Goal: Transaction & Acquisition: Purchase product/service

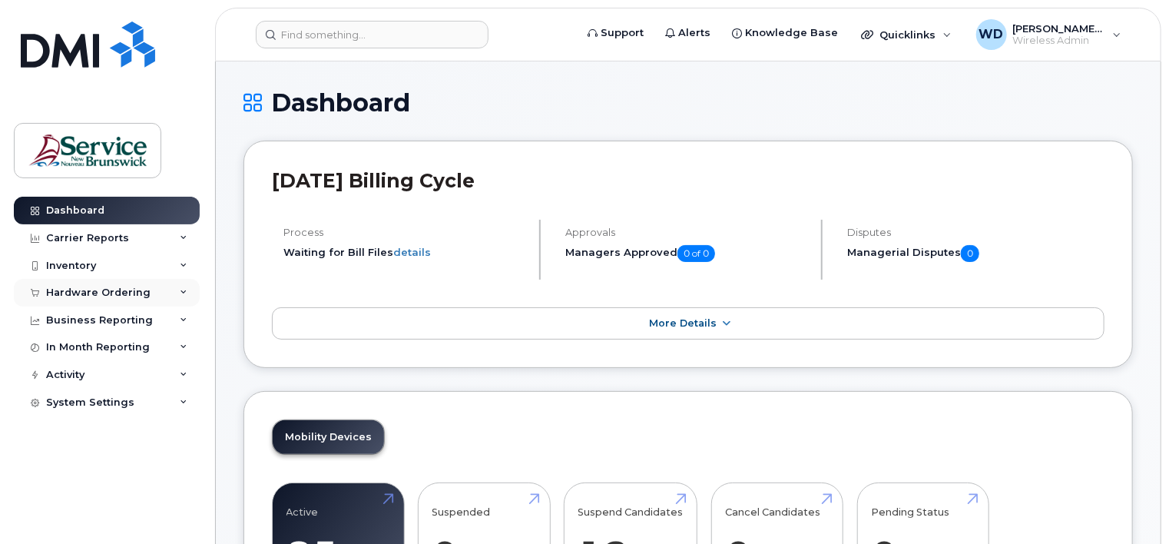
click at [83, 295] on div "Hardware Ordering" at bounding box center [98, 293] width 104 height 12
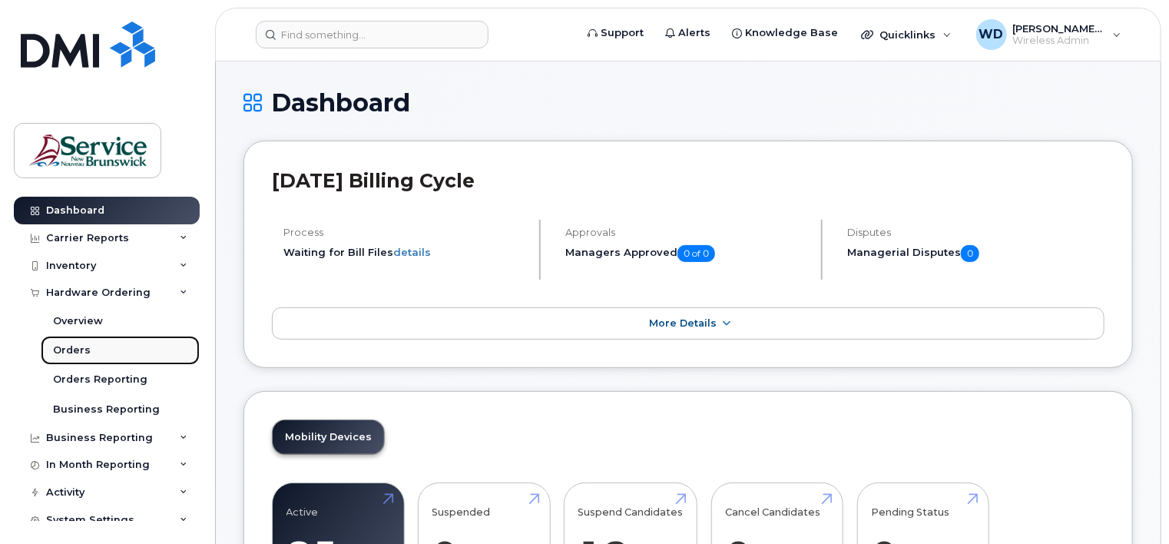
click at [80, 348] on div "Orders" at bounding box center [72, 350] width 38 height 14
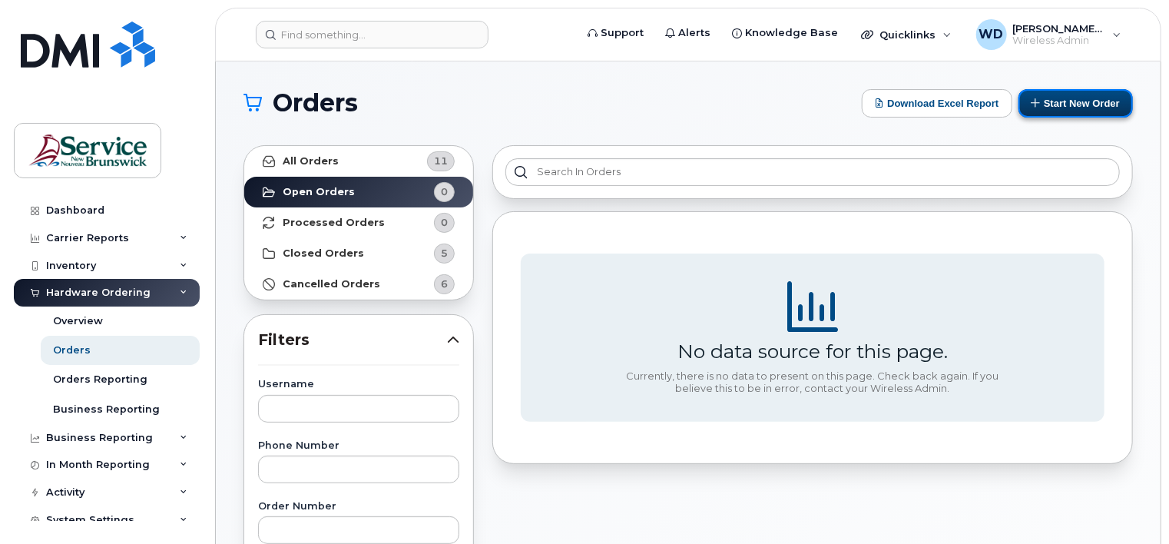
click at [1066, 99] on button "Start New Order" at bounding box center [1076, 103] width 114 height 28
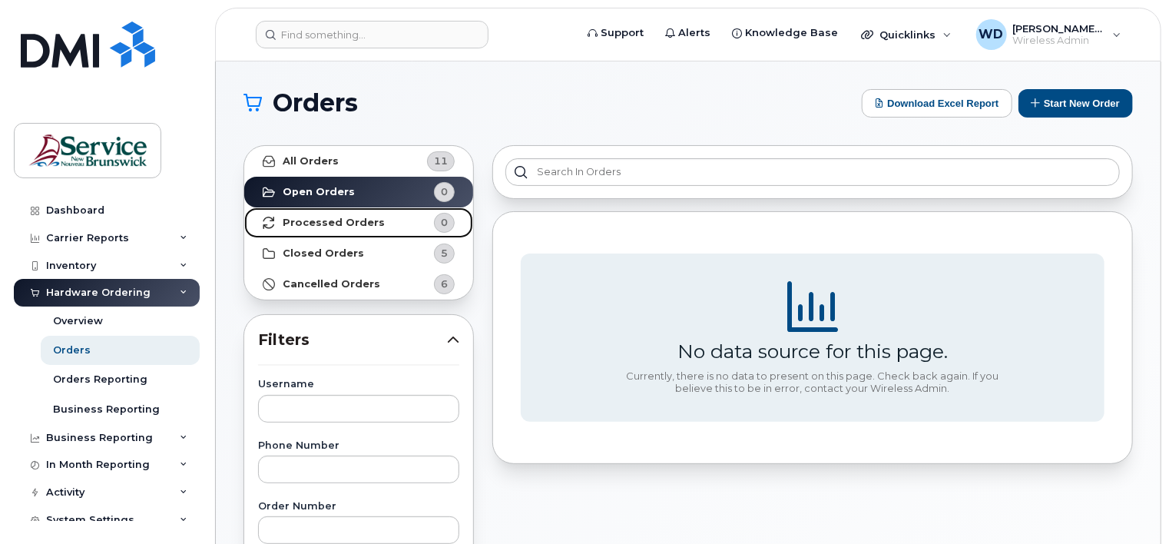
click at [335, 220] on strong "Processed Orders" at bounding box center [334, 223] width 102 height 12
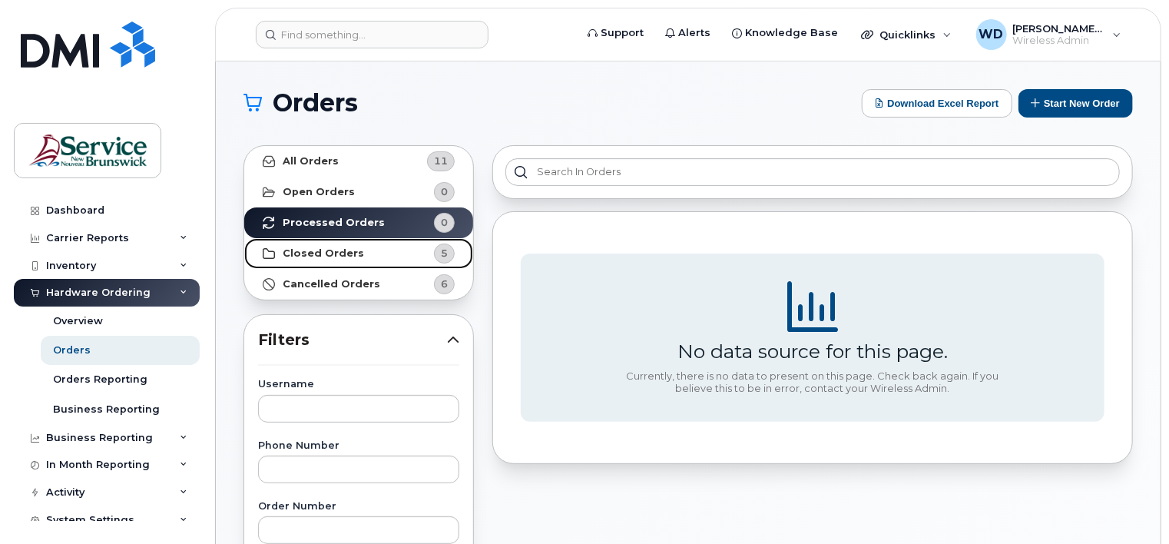
click at [343, 256] on strong "Closed Orders" at bounding box center [323, 253] width 81 height 12
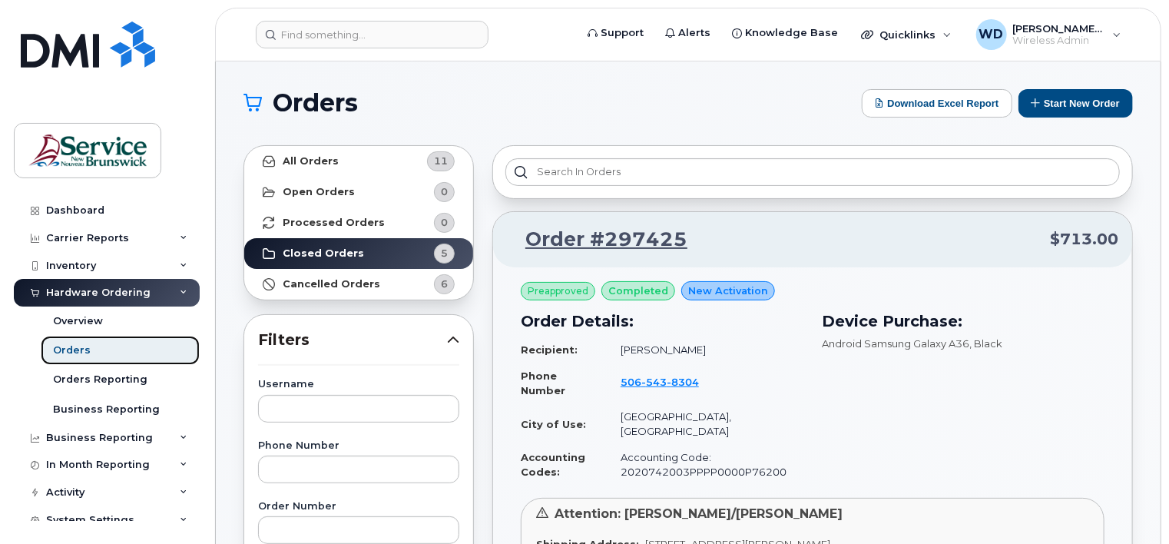
click at [77, 346] on div "Orders" at bounding box center [72, 350] width 38 height 14
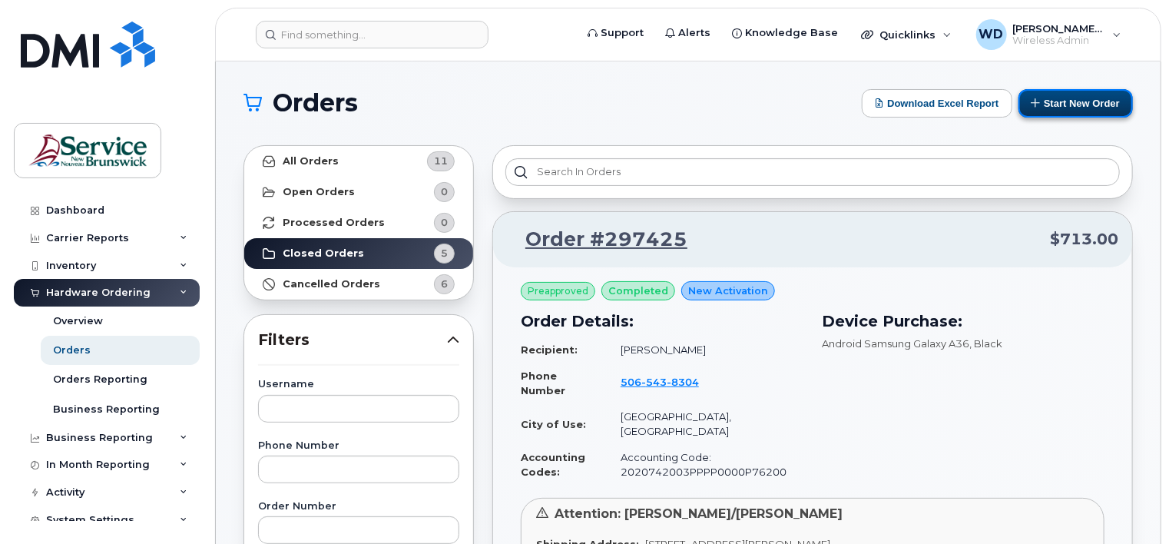
click at [1094, 100] on button "Start New Order" at bounding box center [1076, 103] width 114 height 28
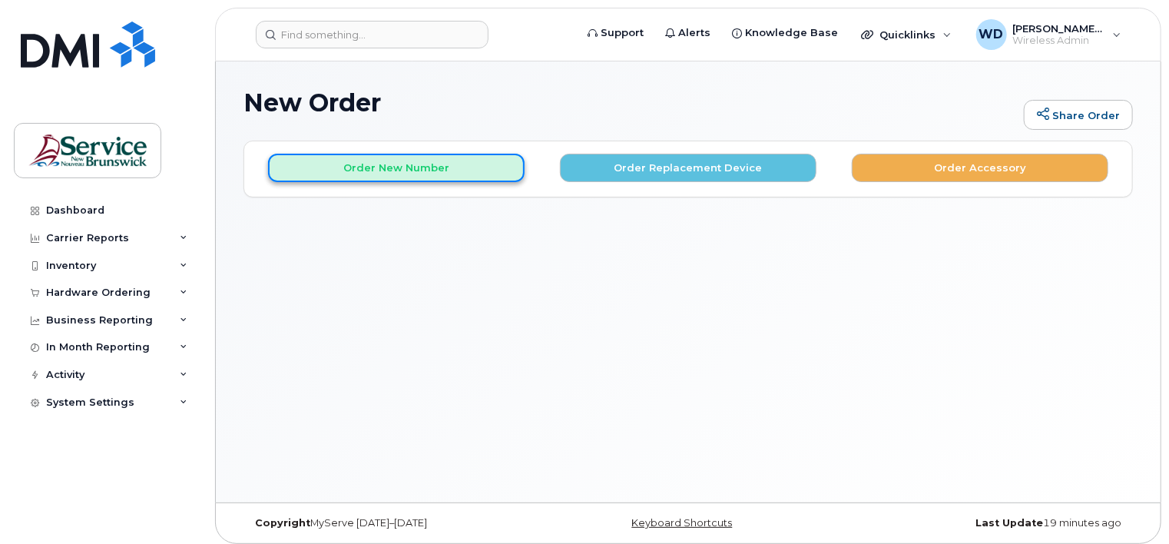
click at [512, 167] on button "Order New Number" at bounding box center [396, 168] width 257 height 28
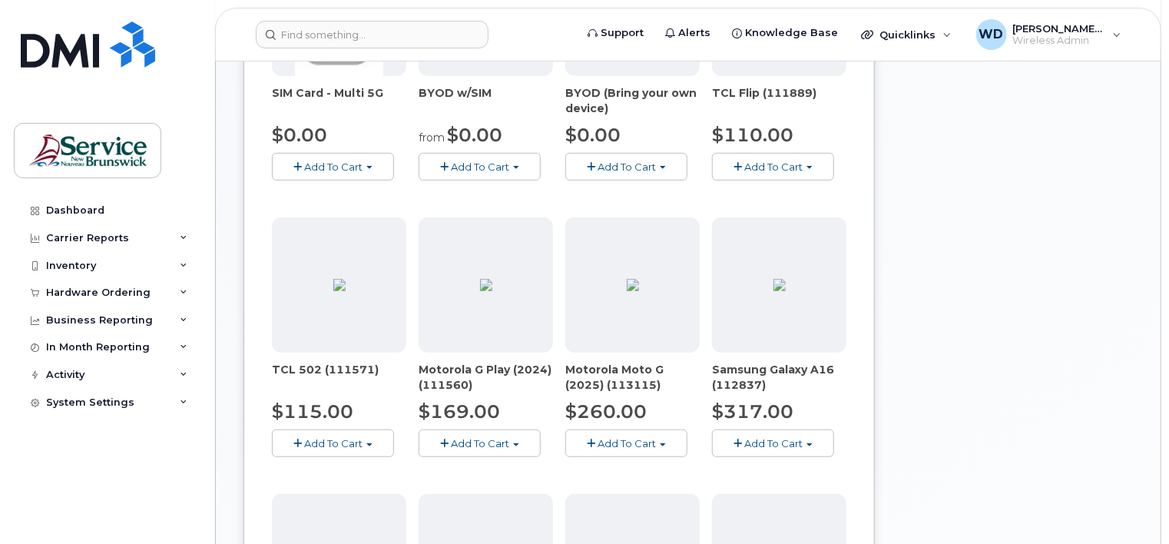
scroll to position [230, 0]
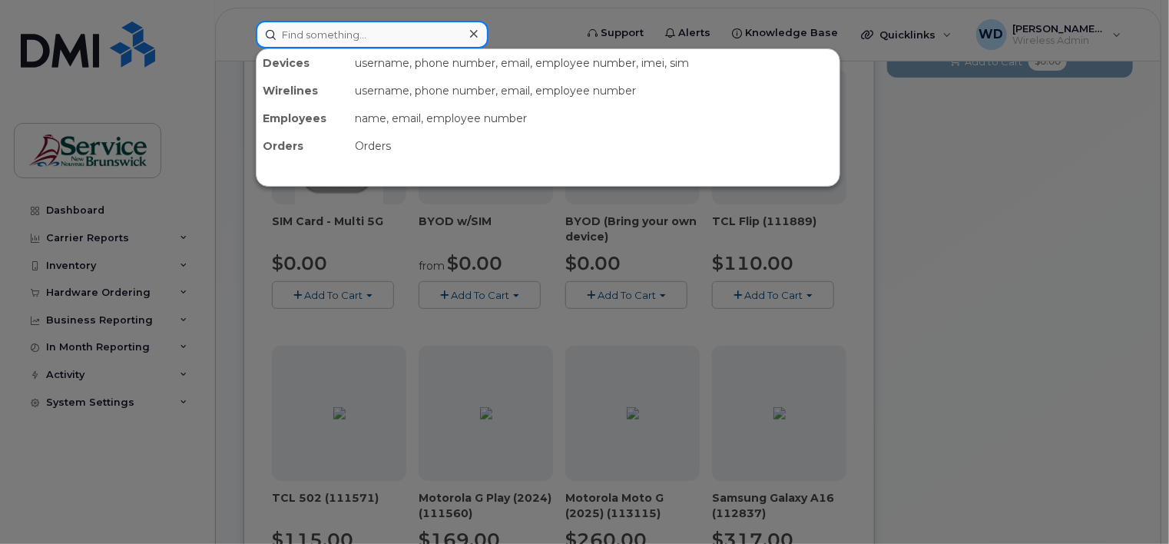
click at [329, 38] on input at bounding box center [372, 35] width 233 height 28
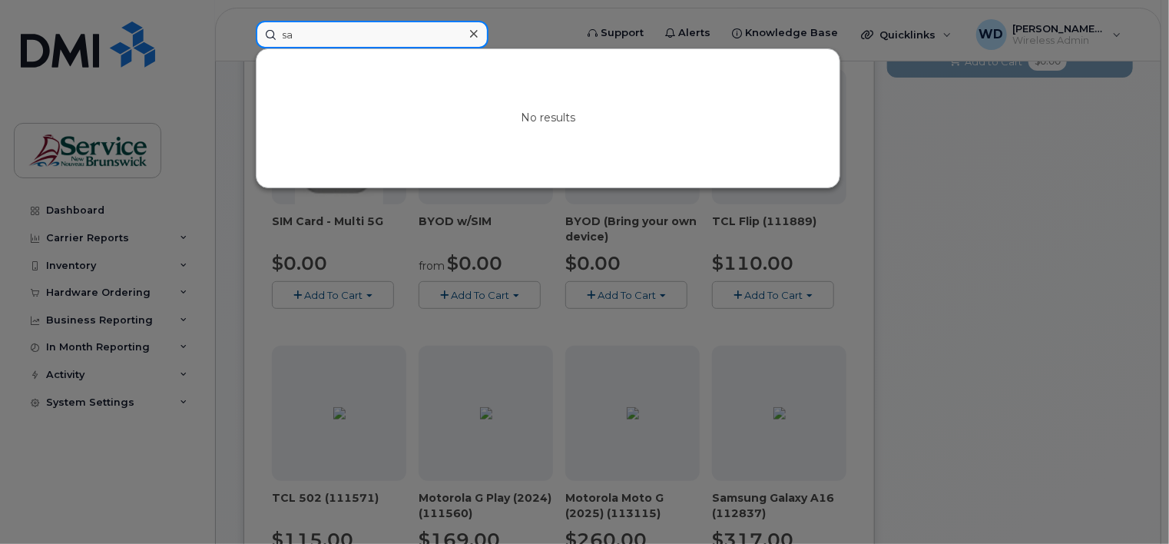
type input "s"
click at [934, 285] on div at bounding box center [584, 272] width 1169 height 544
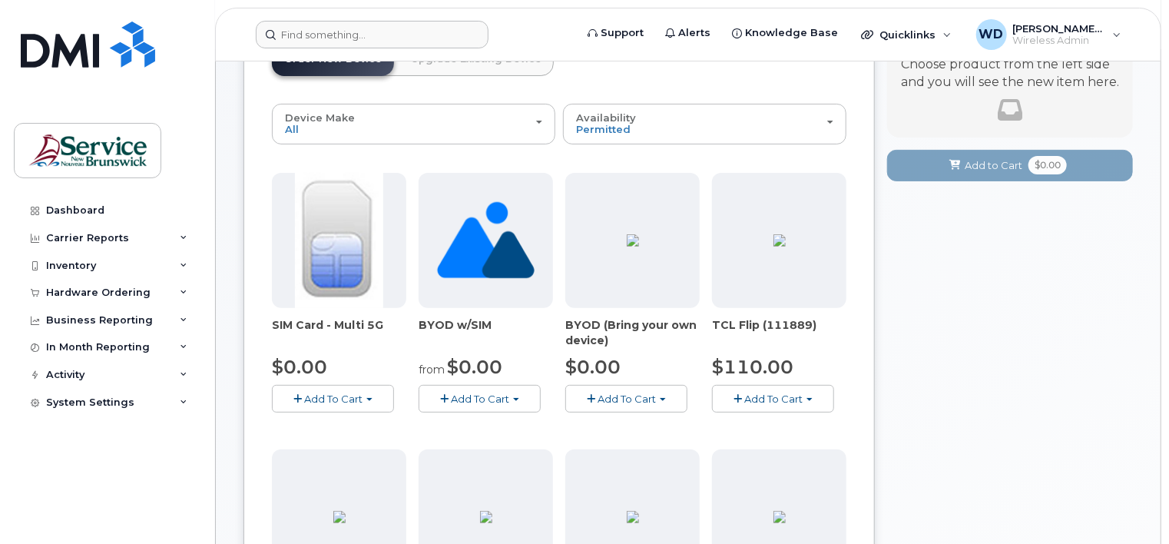
scroll to position [154, 0]
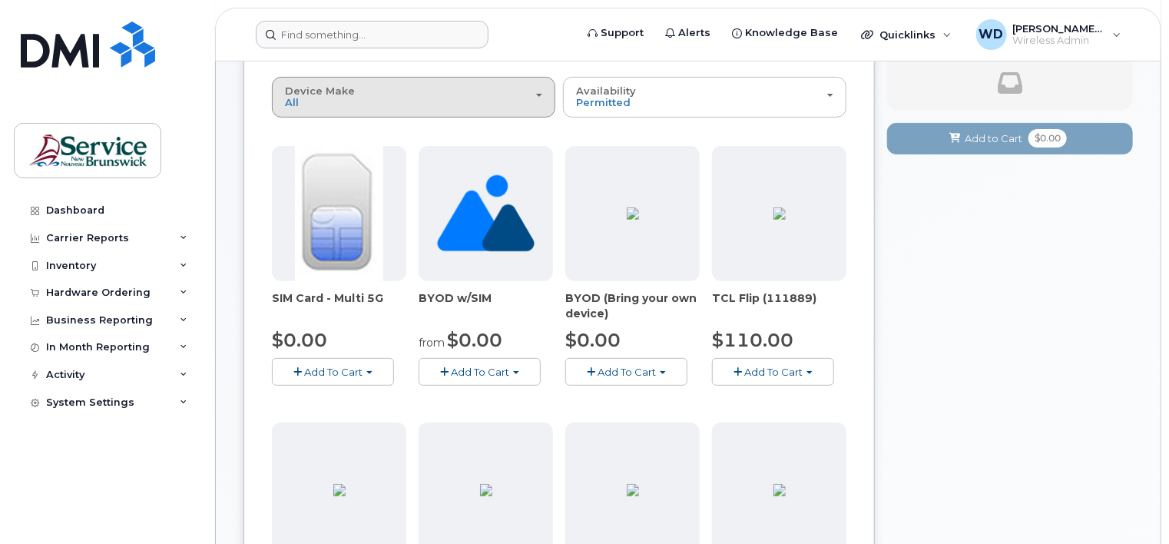
click at [510, 94] on div "Device Make All Aircard Android Cell Phone HUB iPhone Tablet Unknown" at bounding box center [413, 97] width 257 height 24
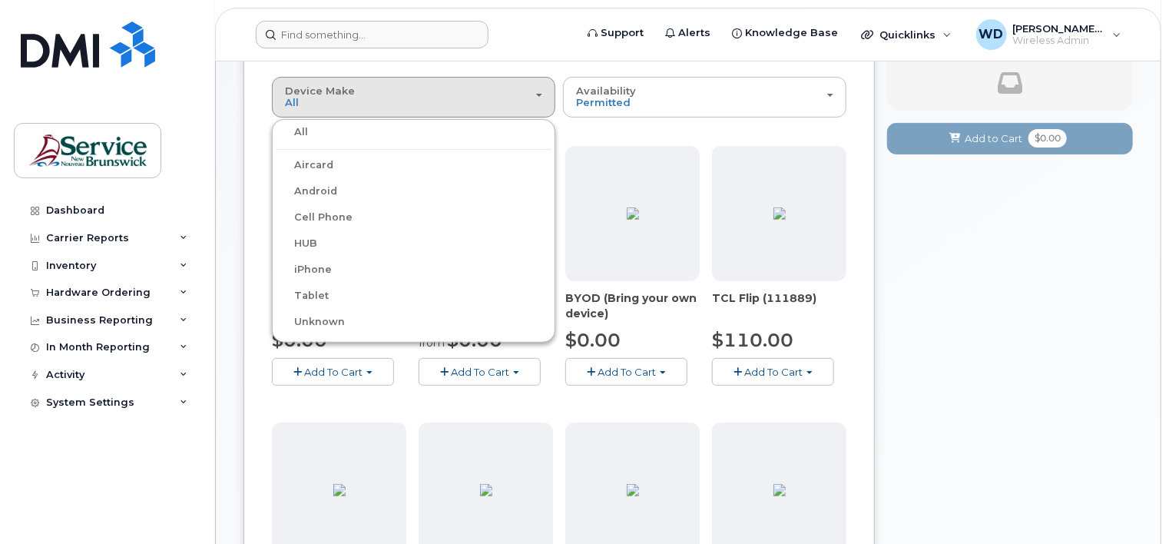
click at [356, 191] on div "Android" at bounding box center [414, 191] width 276 height 18
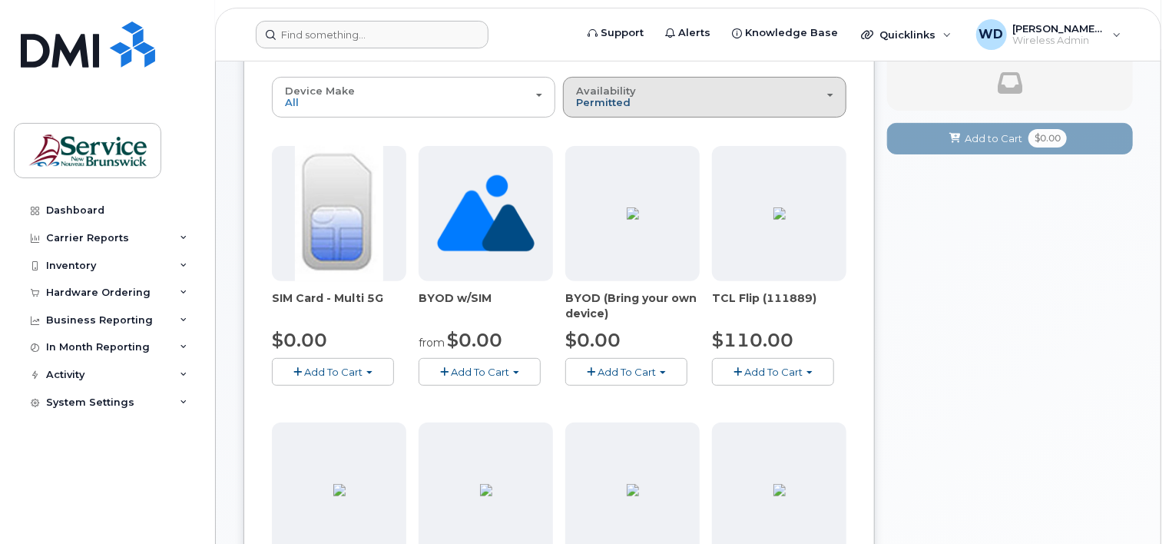
click at [623, 101] on span "Permitted" at bounding box center [603, 102] width 55 height 12
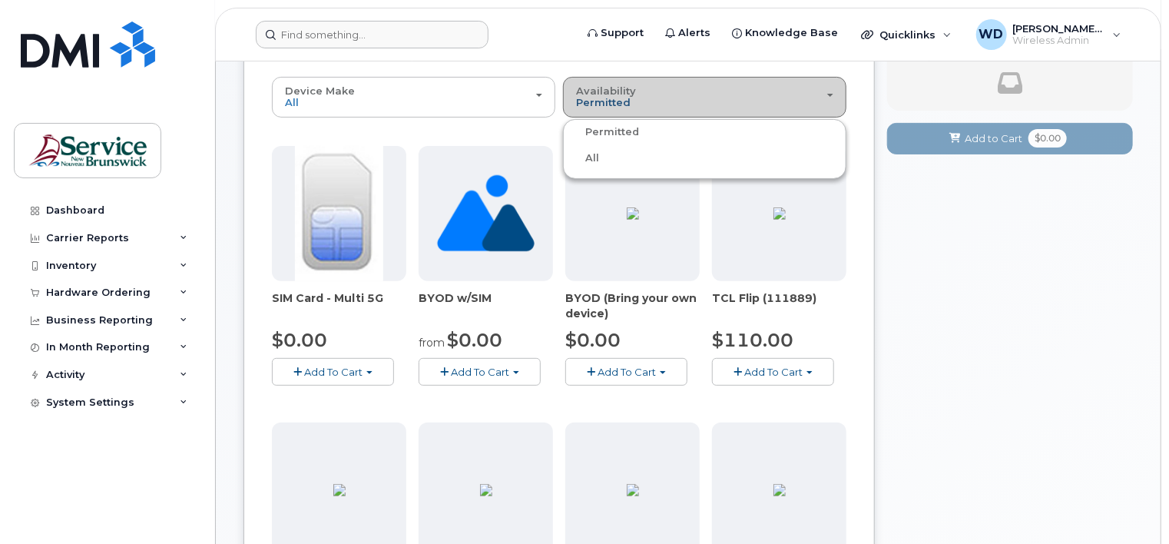
click at [623, 101] on span "Permitted" at bounding box center [603, 102] width 55 height 12
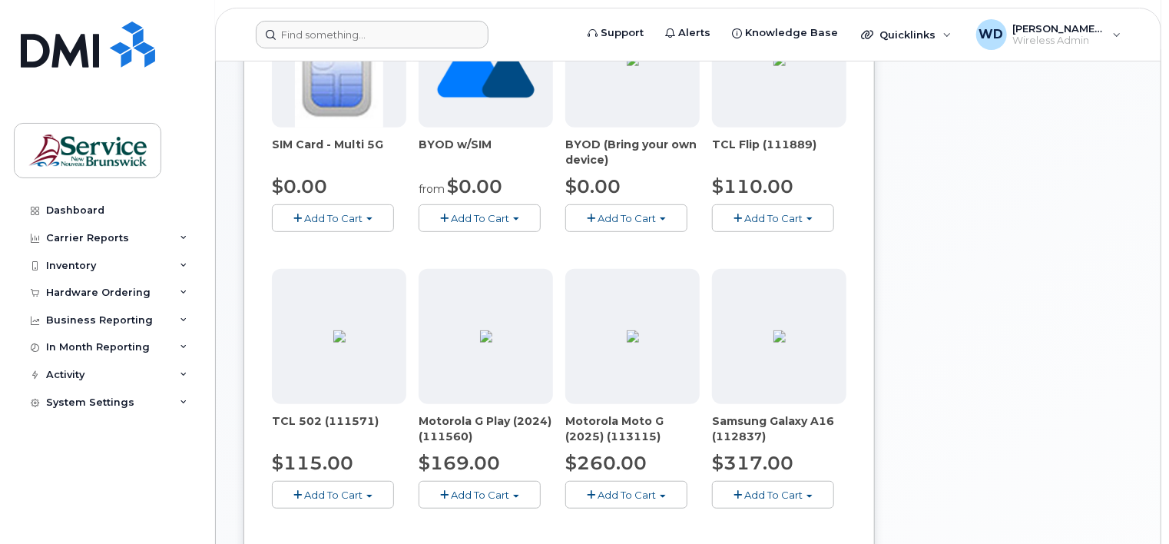
click at [920, 228] on div "Your Cart is Empty! Choose product from the left side and you will see the new …" at bounding box center [1010, 511] width 246 height 1356
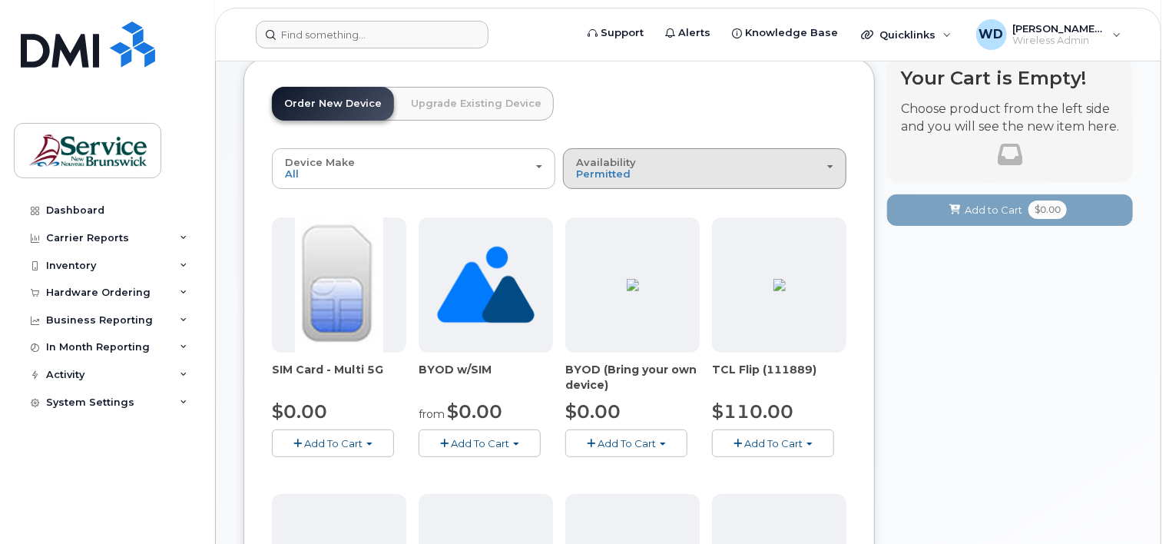
scroll to position [77, 0]
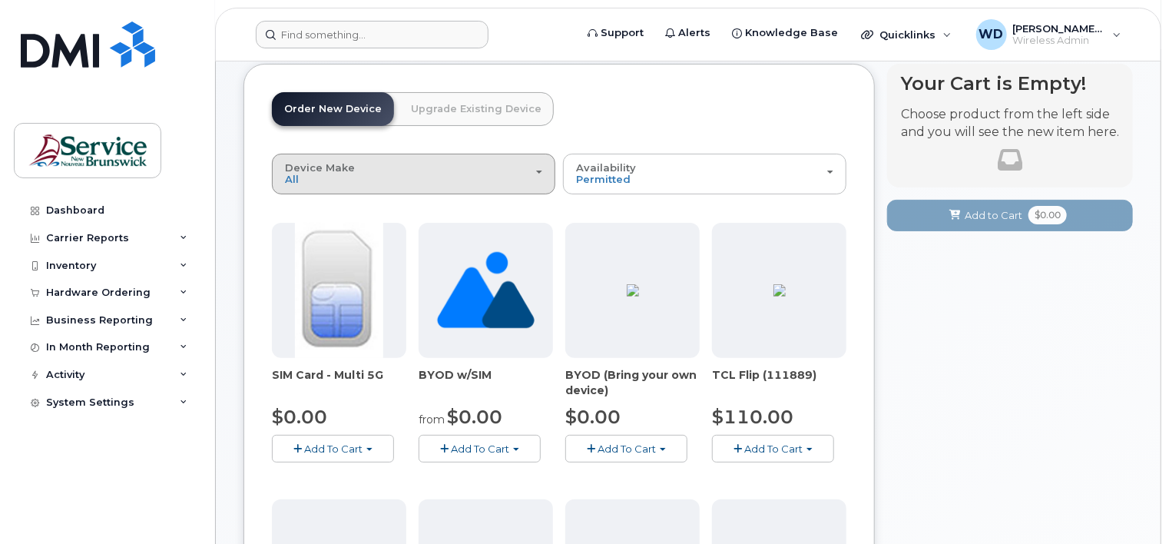
click at [438, 190] on button "Device Make All Aircard Android Cell Phone HUB iPhone Tablet Unknown" at bounding box center [413, 174] width 283 height 40
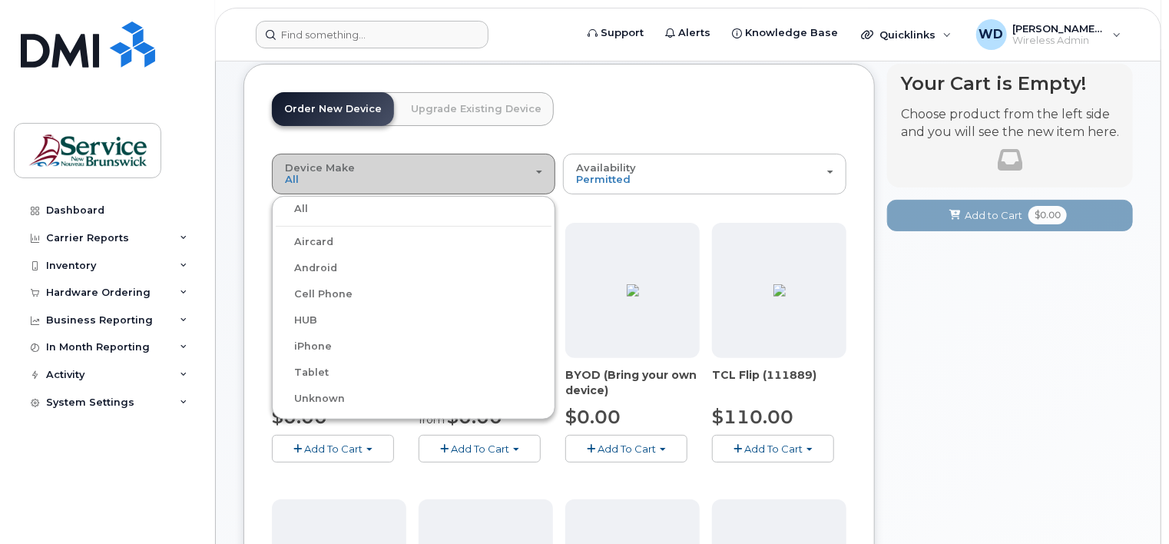
click at [438, 188] on button "Device Make All Aircard Android Cell Phone HUB iPhone Tablet Unknown" at bounding box center [413, 174] width 283 height 40
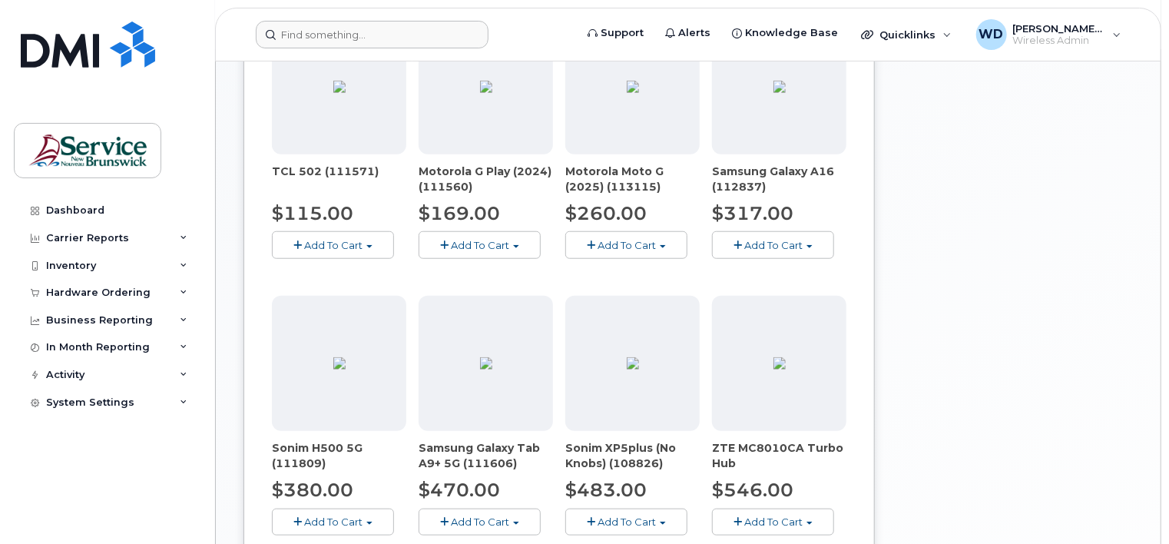
scroll to position [538, 0]
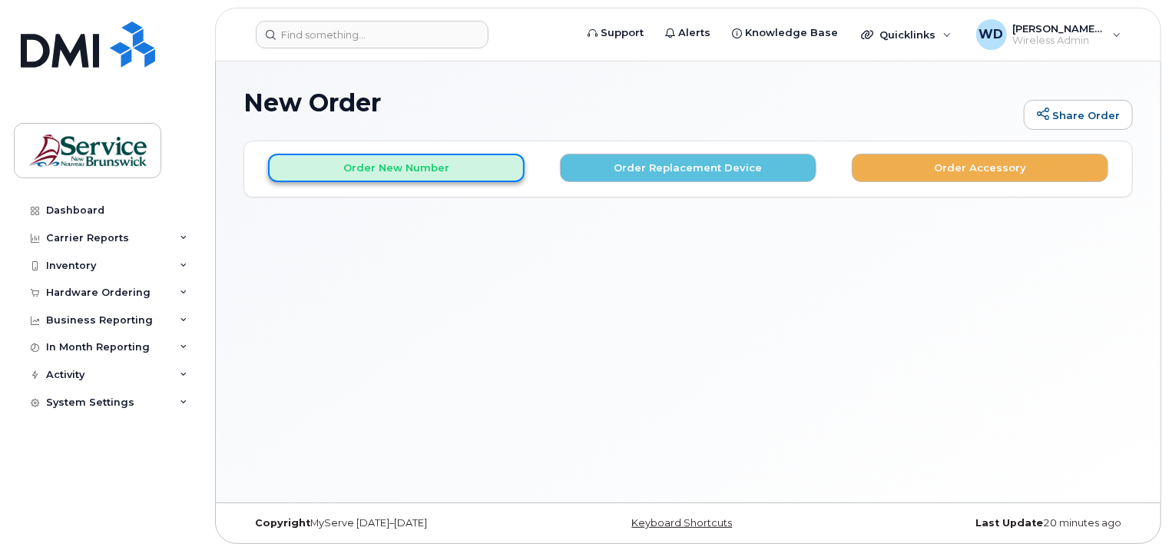
click at [477, 172] on button "Order New Number" at bounding box center [396, 168] width 257 height 28
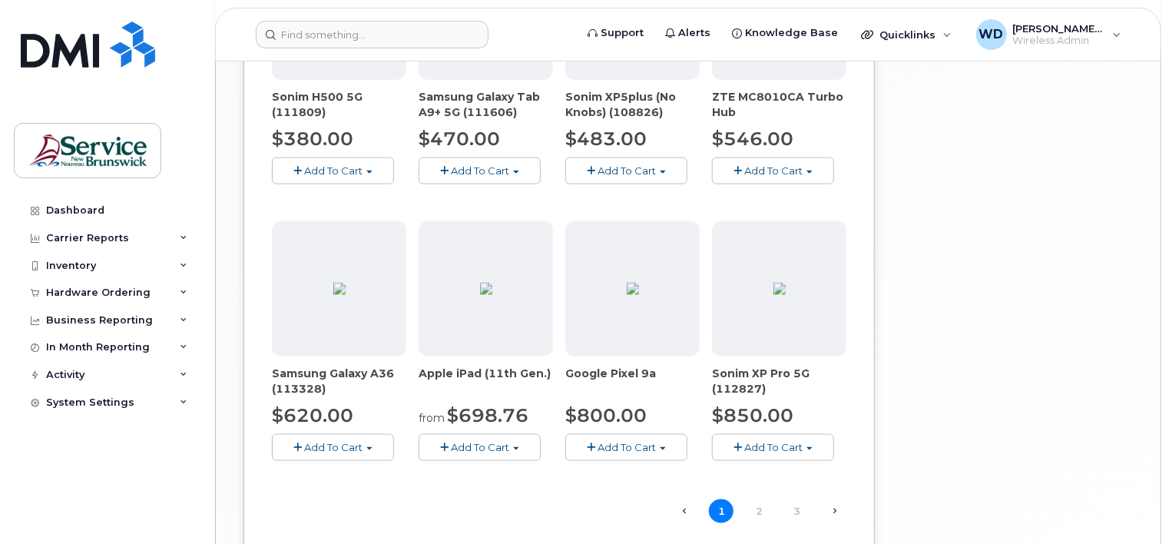
scroll to position [999, 0]
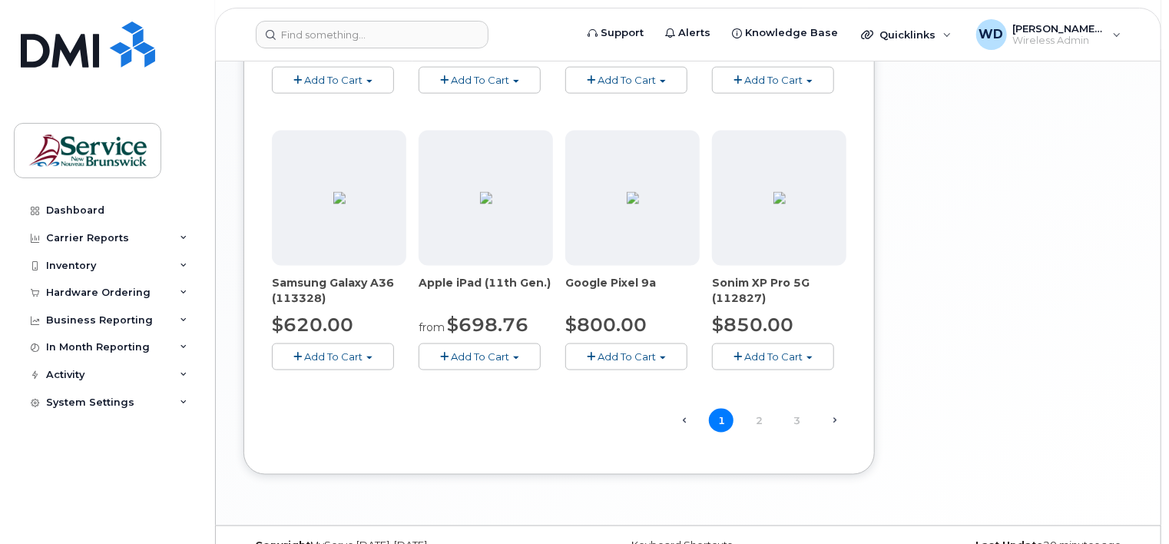
click at [360, 356] on span "Add To Cart" at bounding box center [333, 356] width 58 height 12
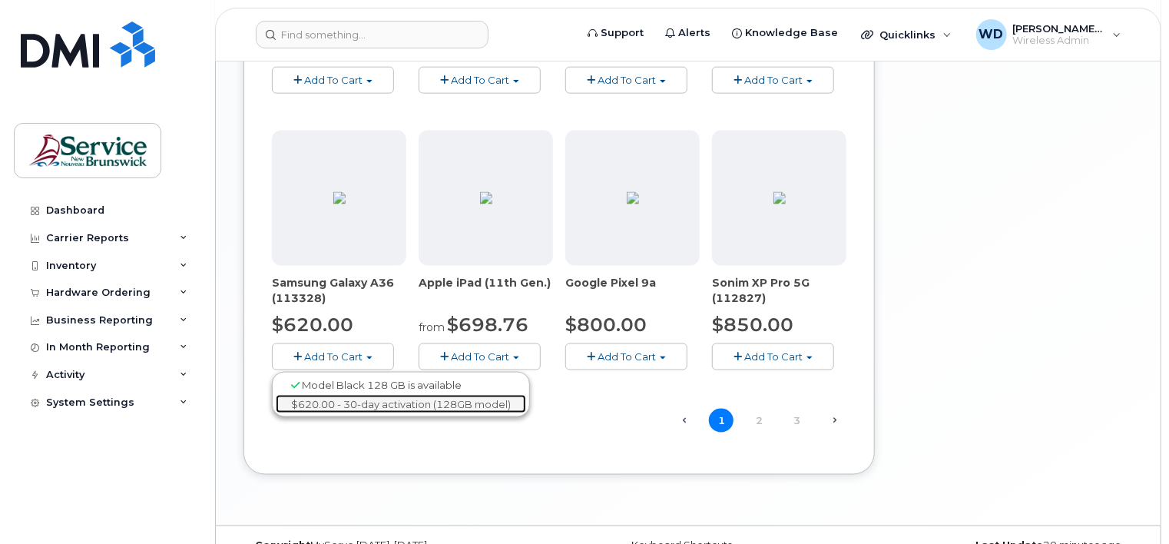
click at [373, 403] on link "$620.00 - 30-day activation (128GB model)" at bounding box center [401, 404] width 250 height 19
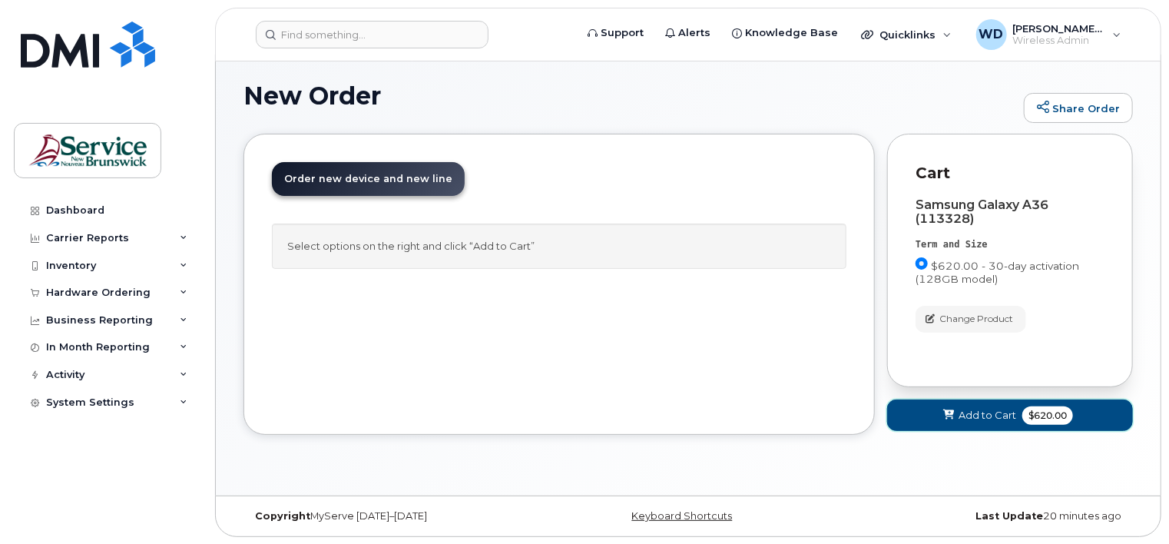
click at [1061, 412] on span "$620.00" at bounding box center [1048, 415] width 51 height 18
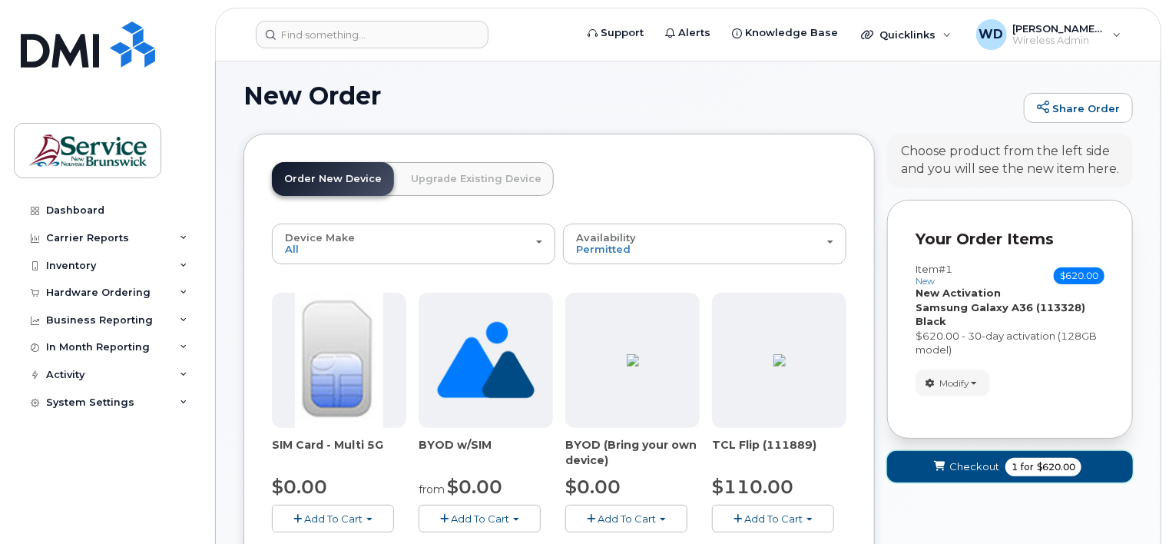
click at [1037, 460] on span "$620.00" at bounding box center [1056, 467] width 38 height 14
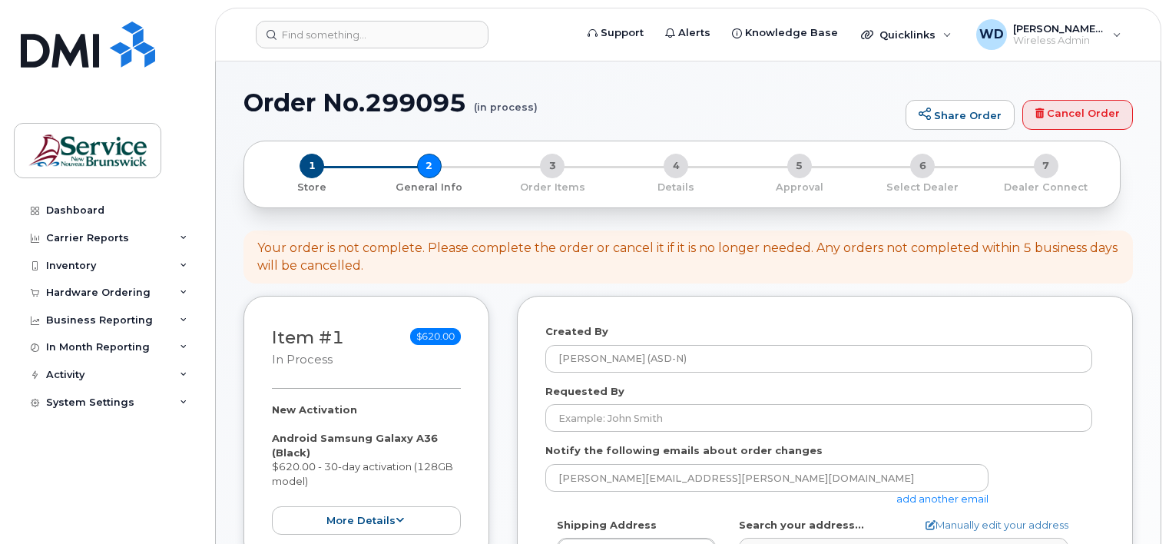
select select
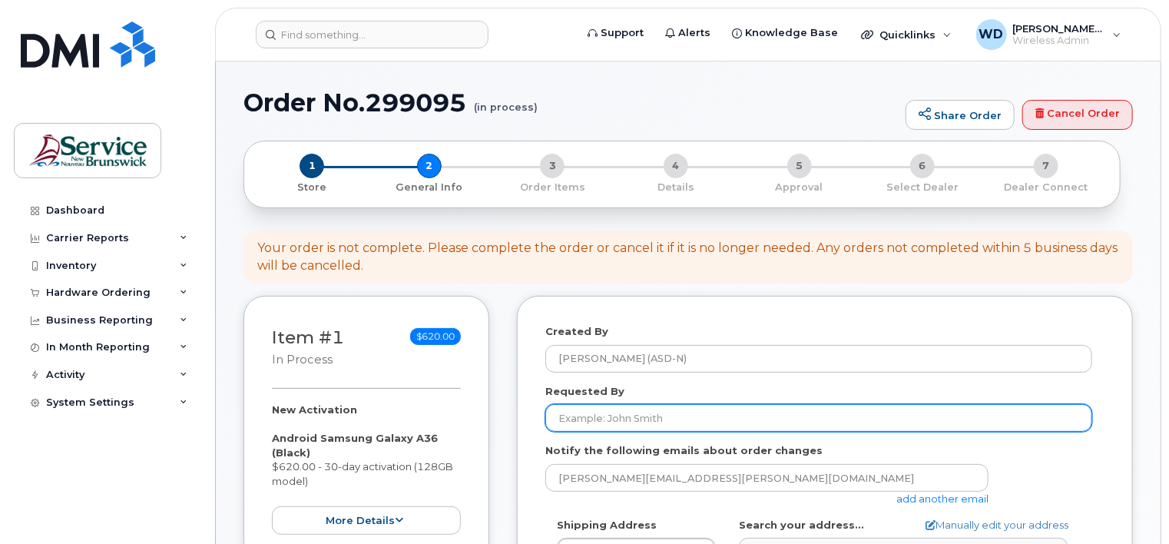
click at [768, 414] on input "Requested By" at bounding box center [818, 418] width 547 height 28
type input "Bill McGinn"
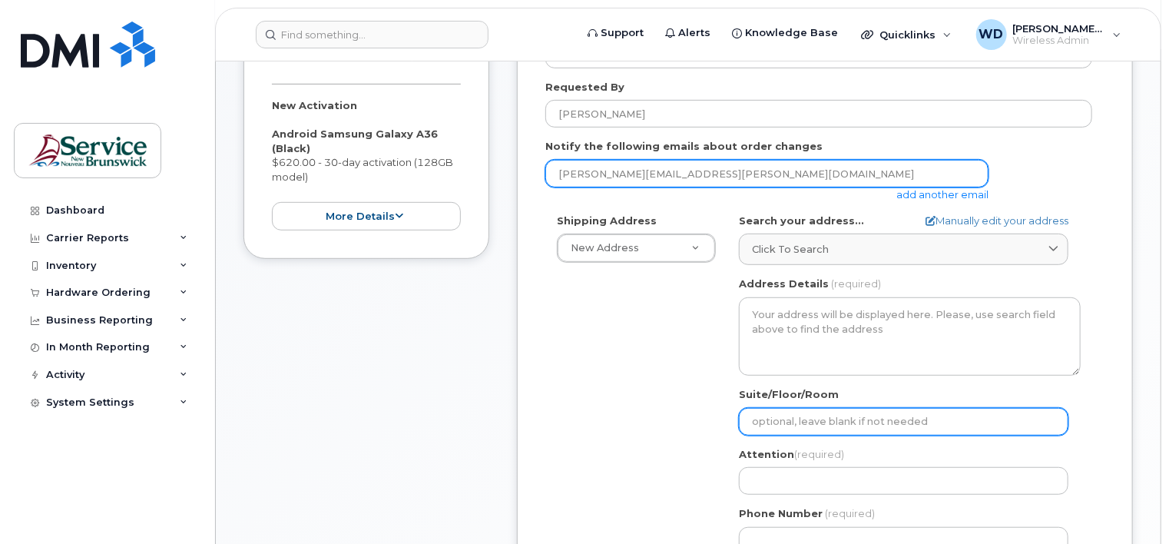
scroll to position [307, 0]
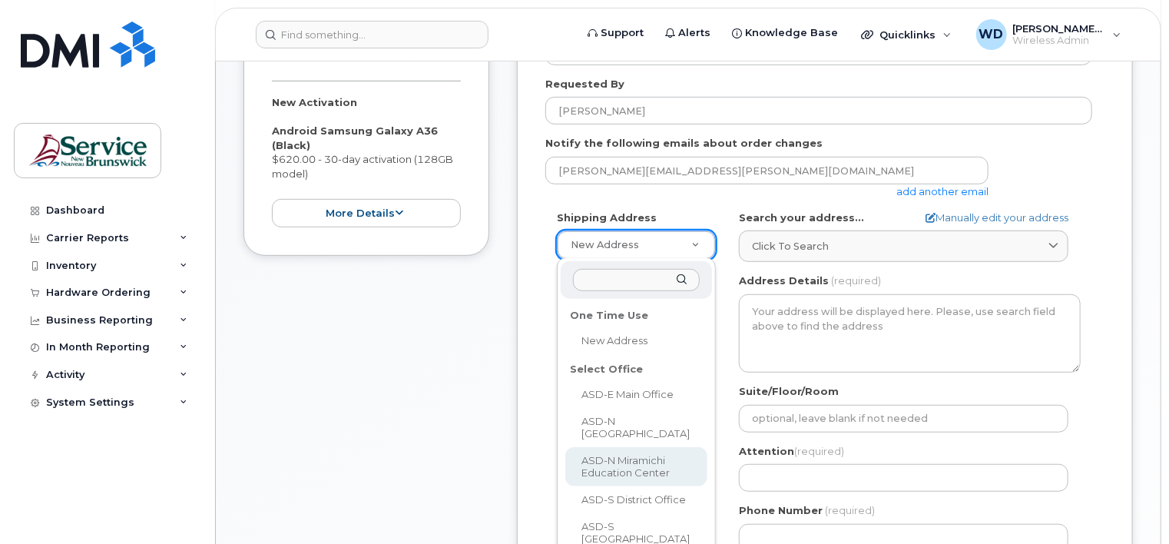
select select
type textarea "78A Henderson St Miramichi New Brunswick E1N 2R7"
type input "Dawn Walsh/Glen Johnston"
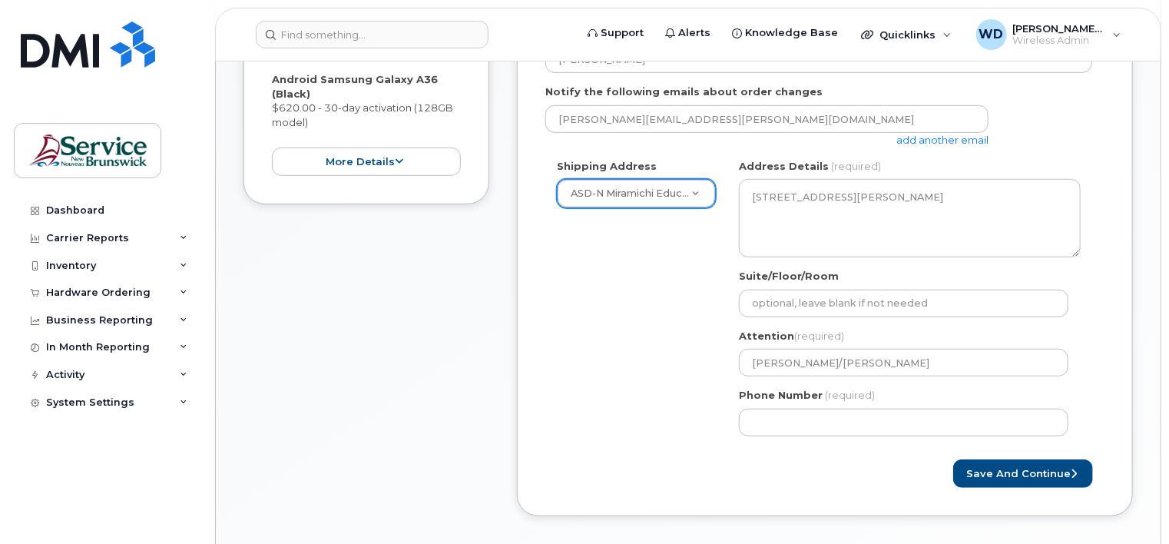
scroll to position [384, 0]
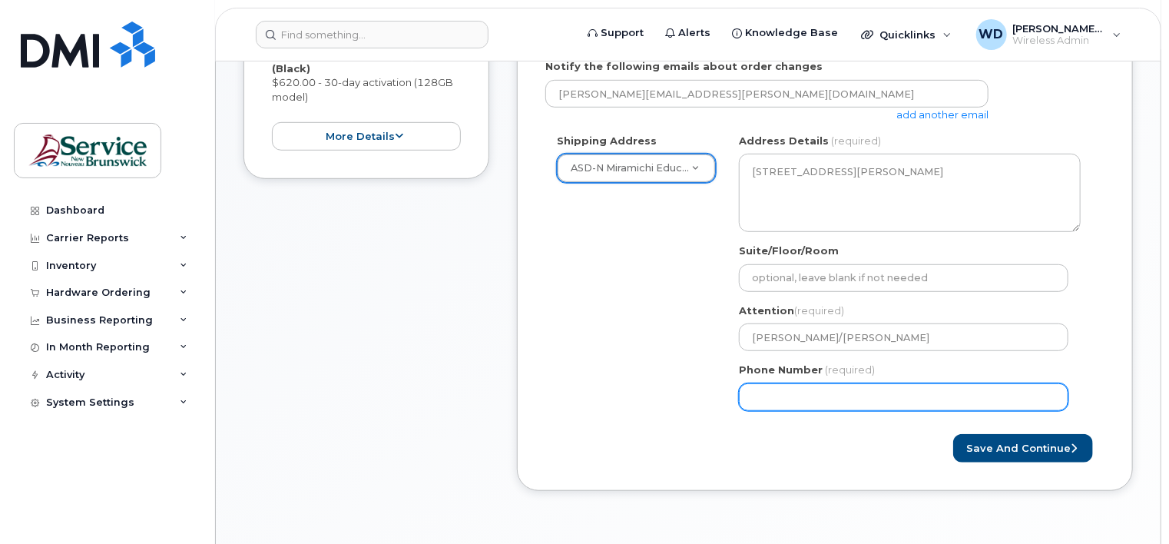
click at [827, 396] on input "Phone Number" at bounding box center [904, 397] width 330 height 28
type input "5062511503"
select select
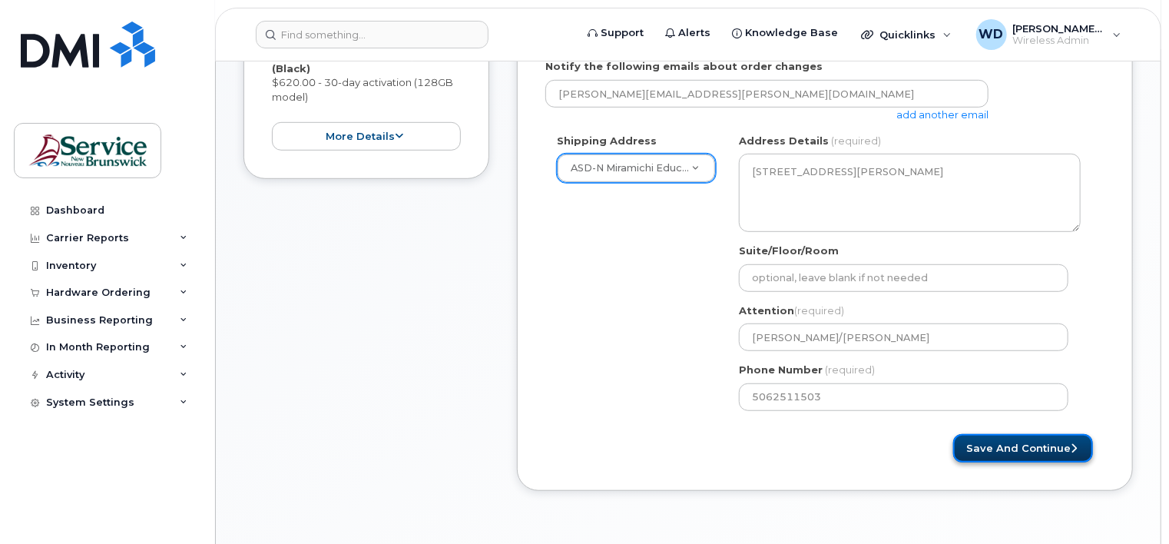
click at [1017, 446] on button "Save and Continue" at bounding box center [1023, 448] width 140 height 28
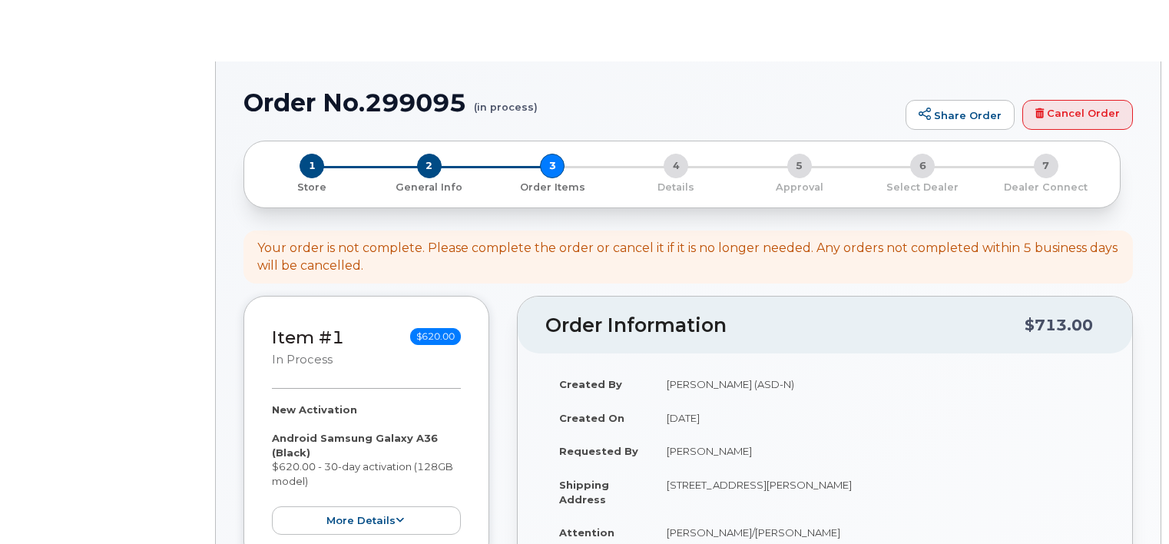
select select
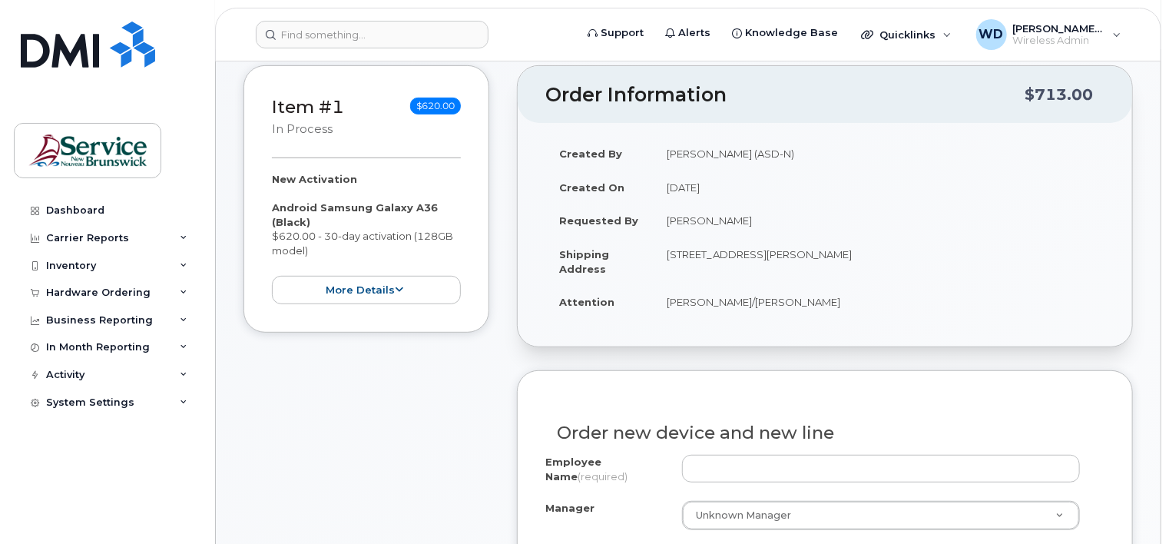
scroll to position [307, 0]
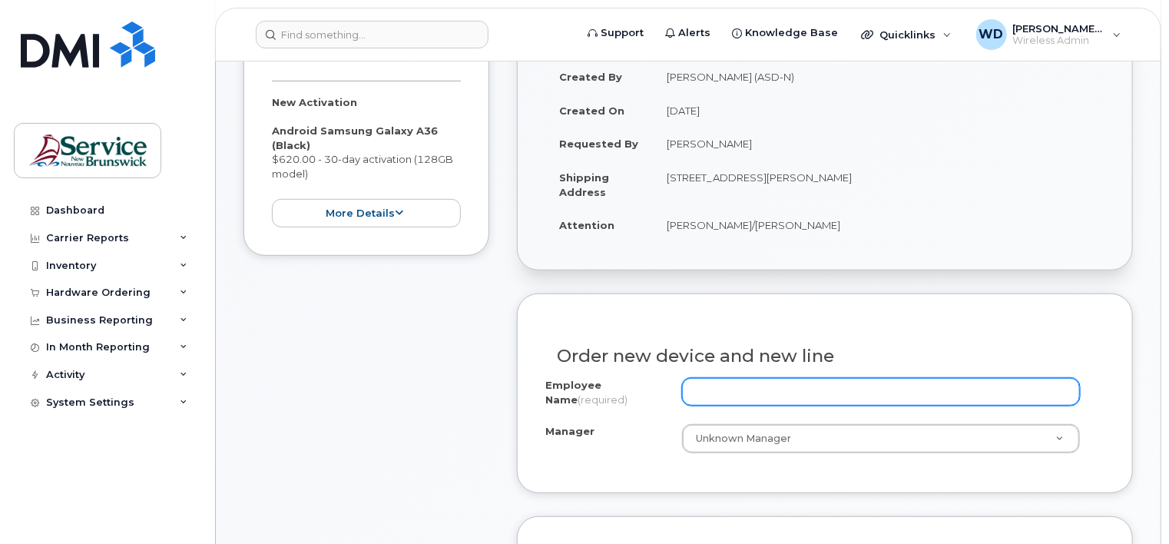
click at [771, 393] on input "Employee Name (required)" at bounding box center [881, 392] width 398 height 28
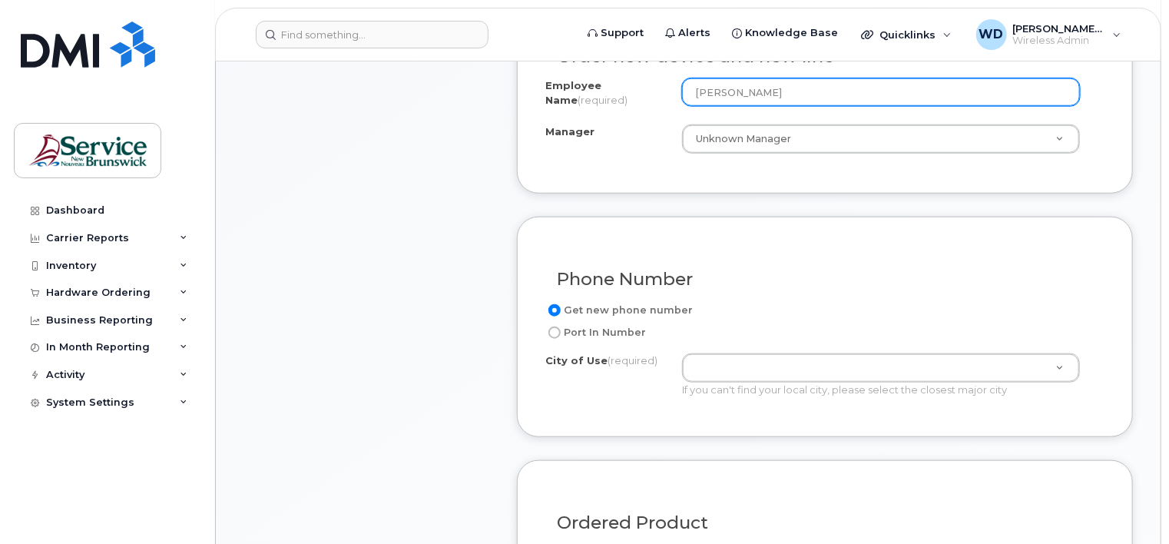
scroll to position [615, 0]
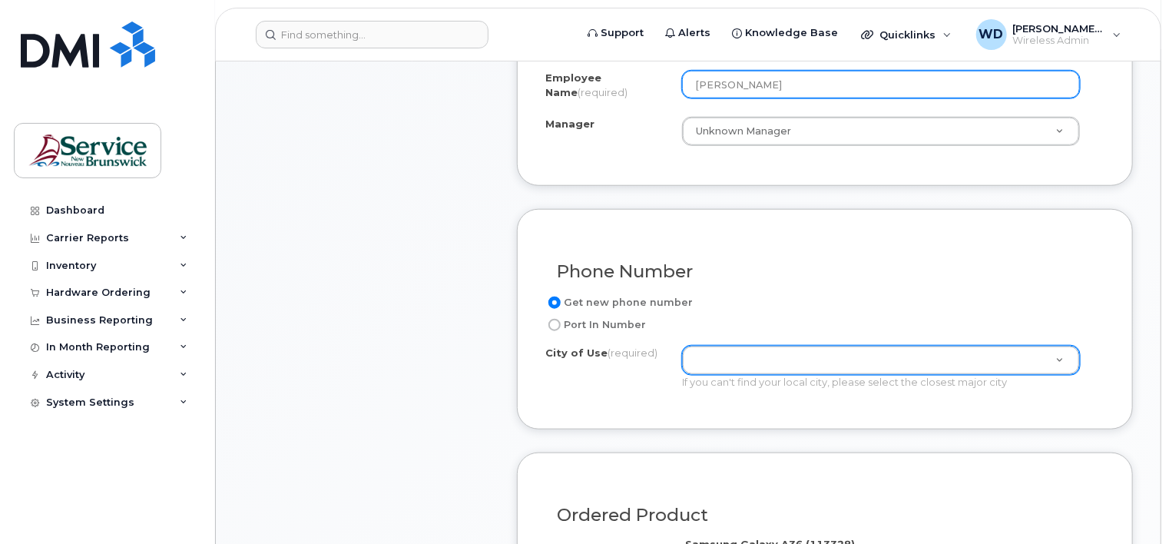
type input "Brittany Kane"
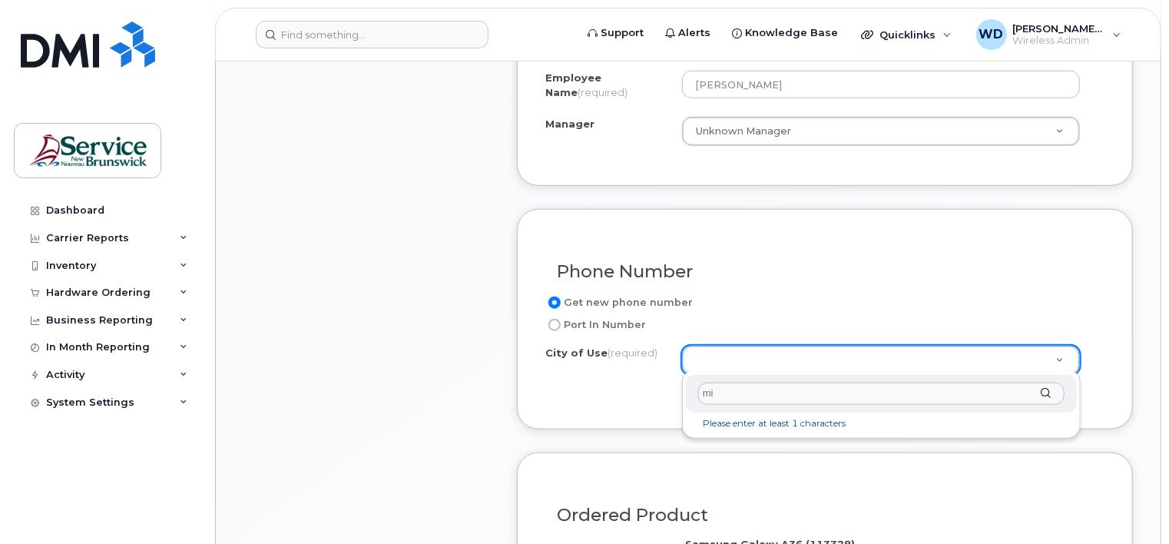
type input "m"
type input "Miramichi"
type input "1813"
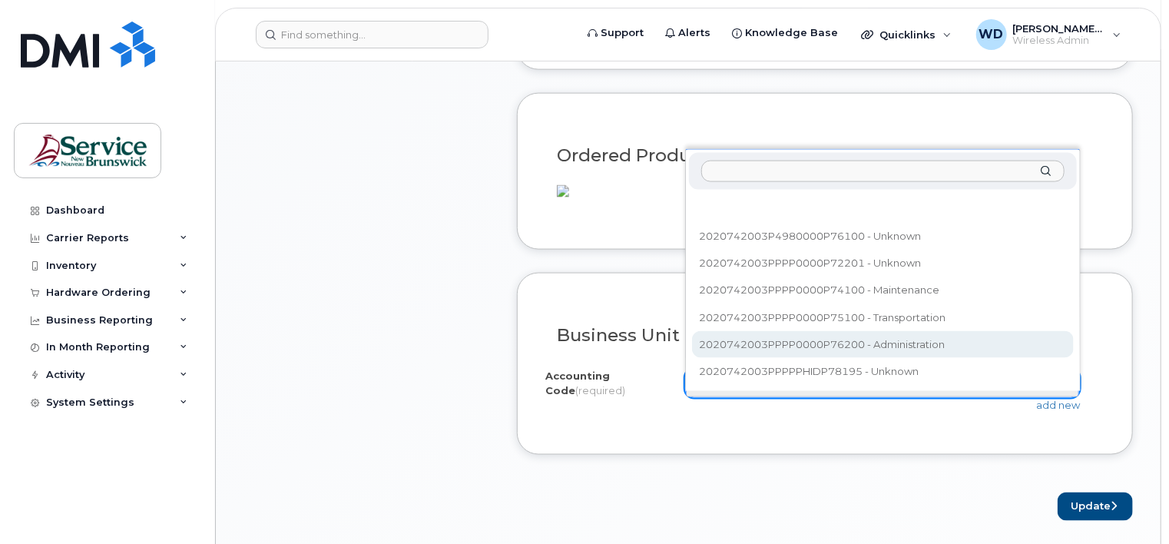
scroll to position [999, 0]
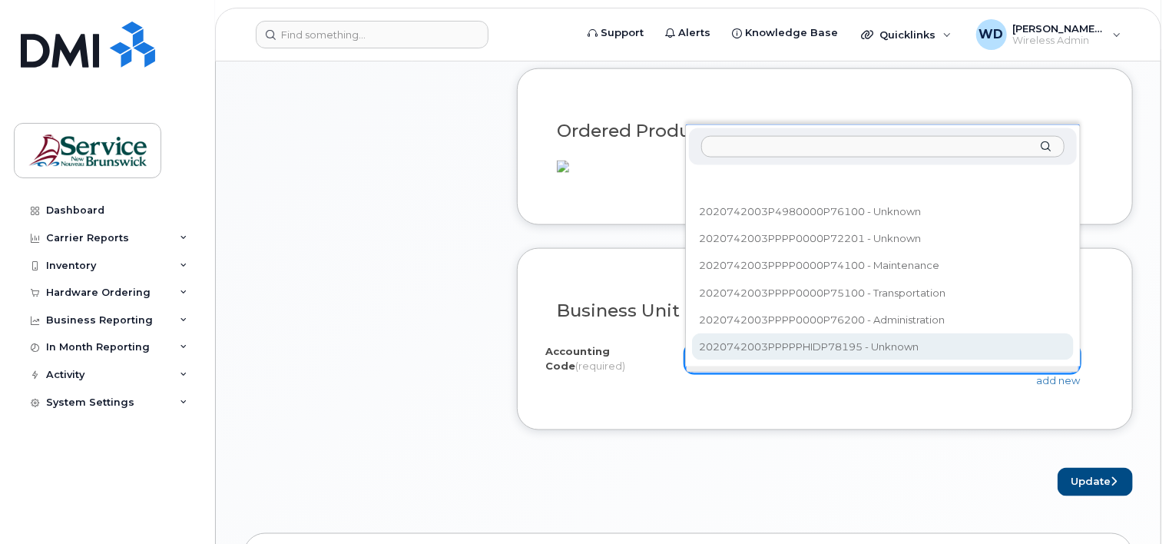
select select "2020742003PPPPPHIDP78195"
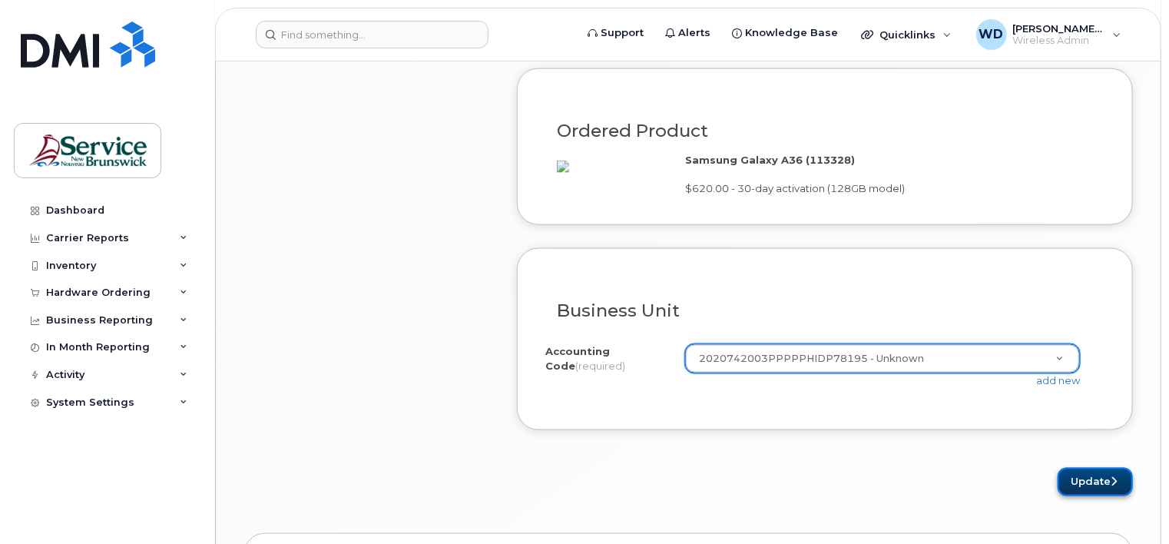
click at [1083, 494] on button "Update" at bounding box center [1095, 482] width 75 height 28
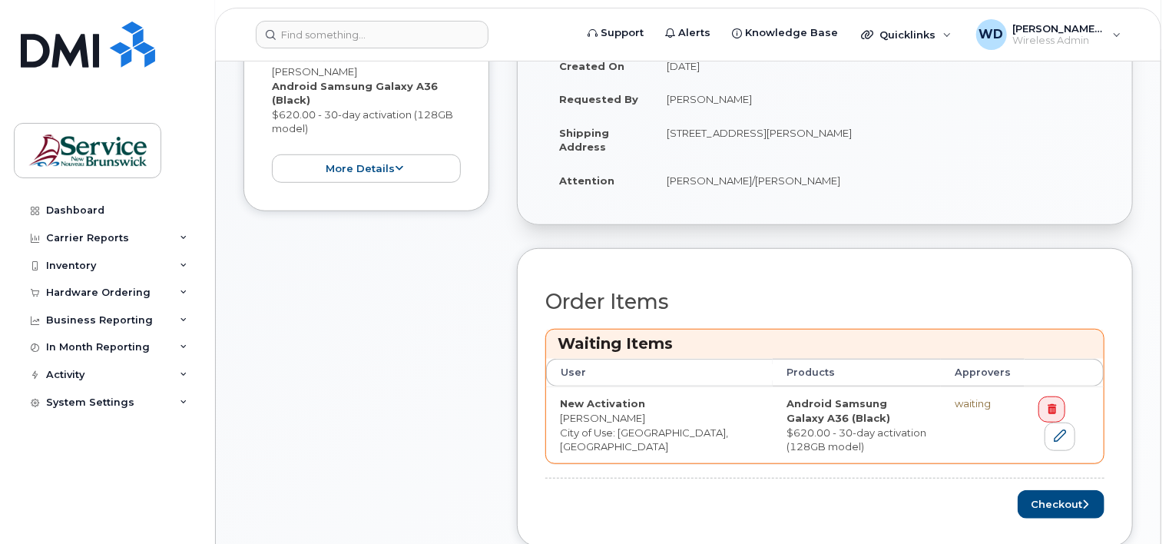
scroll to position [461, 0]
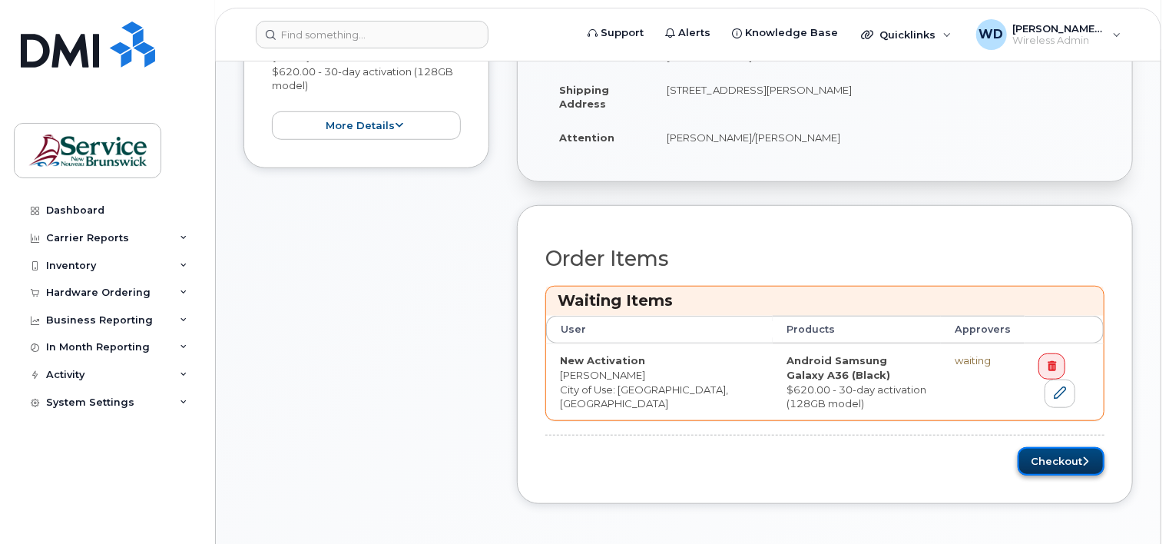
click at [1029, 451] on button "Checkout" at bounding box center [1061, 461] width 87 height 28
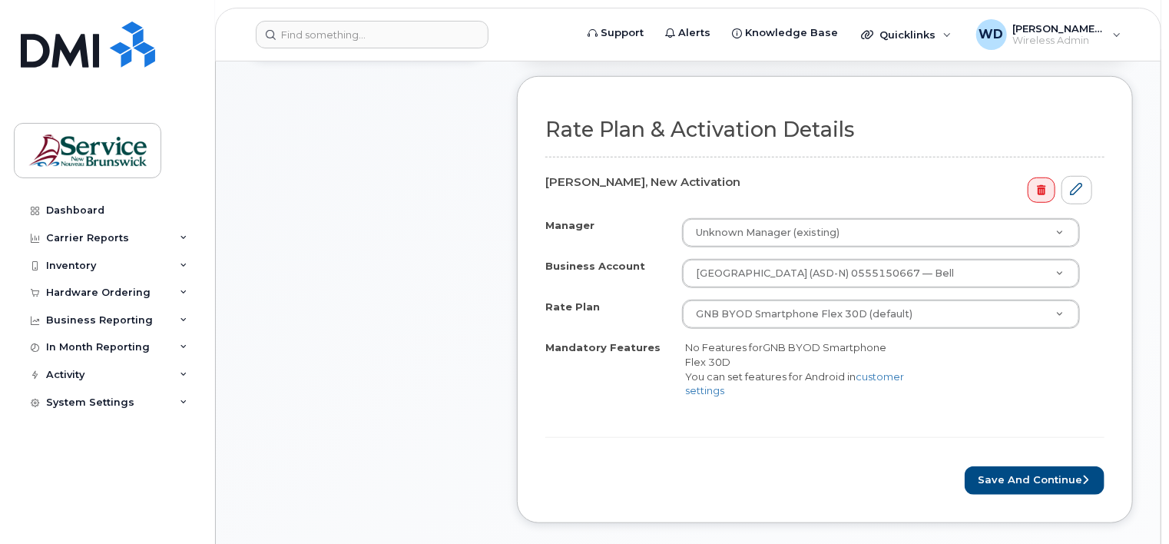
scroll to position [461, 0]
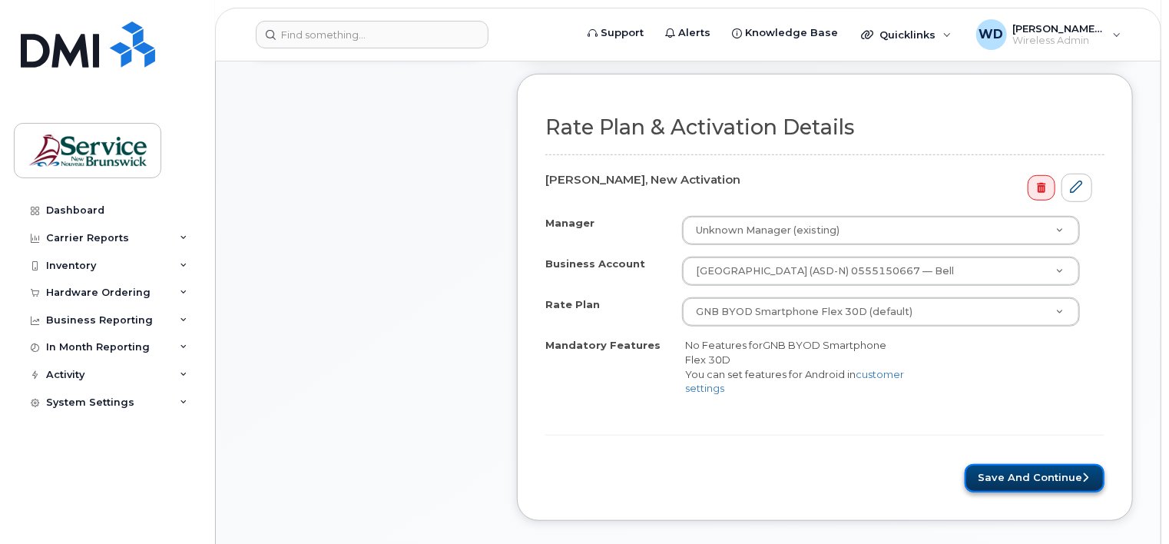
click at [1039, 470] on button "Save and Continue" at bounding box center [1035, 478] width 140 height 28
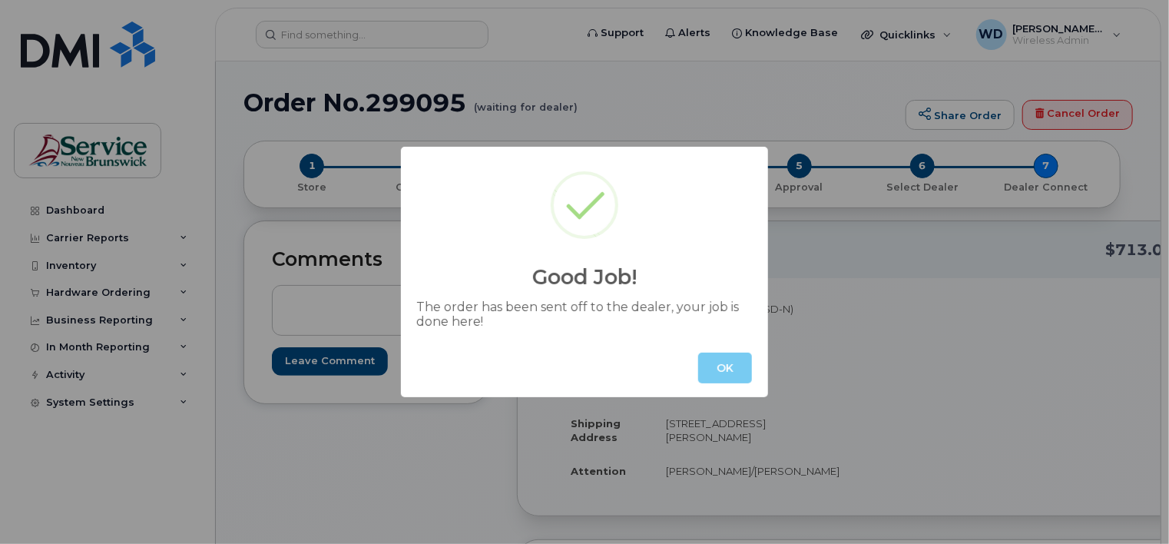
click at [727, 372] on button "OK" at bounding box center [725, 368] width 54 height 31
